Goal: Task Accomplishment & Management: Manage account settings

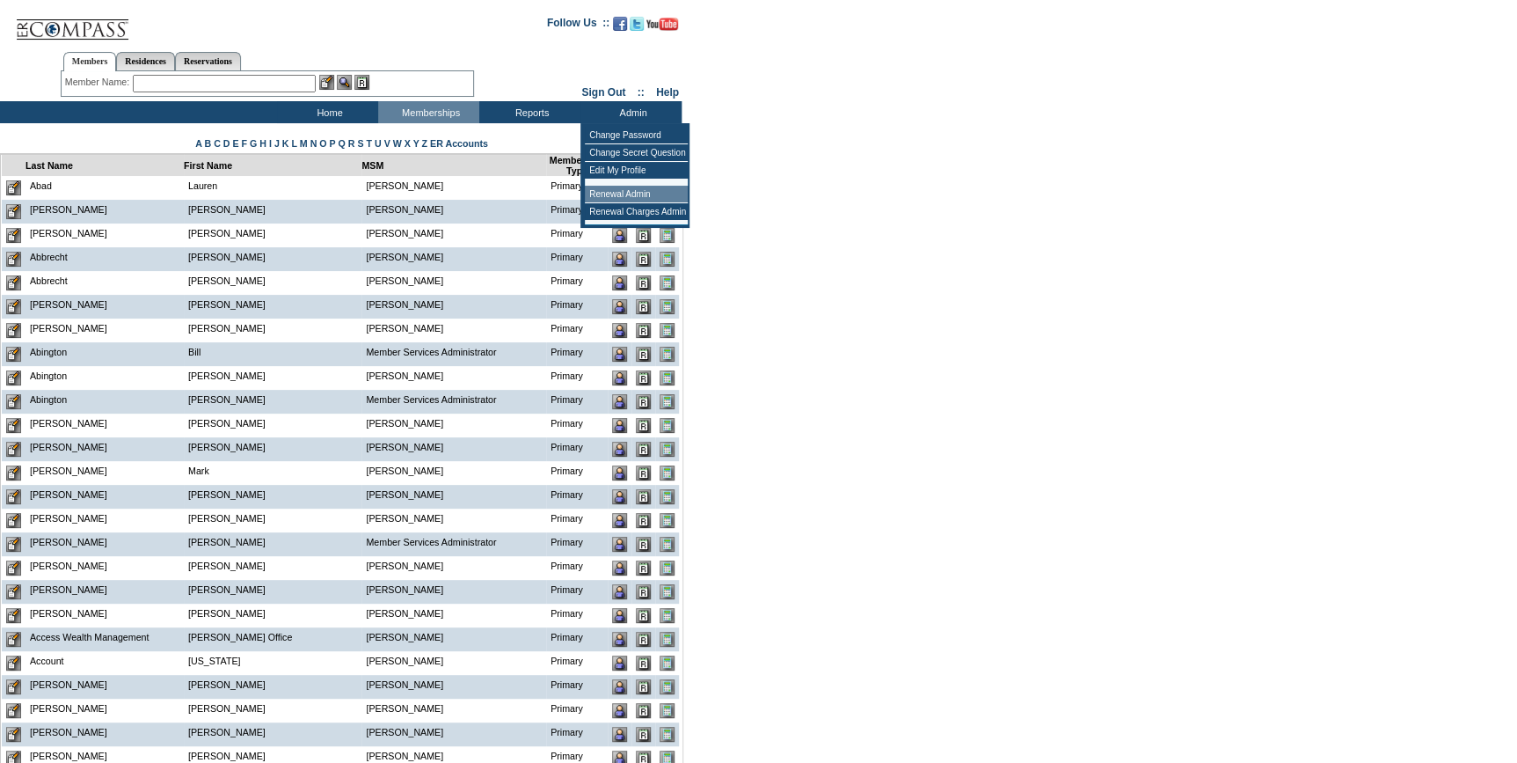
drag, startPoint x: 641, startPoint y: 196, endPoint x: 625, endPoint y: 194, distance: 16.8
click at [640, 196] on td "Renewal Admin" at bounding box center [636, 195] width 103 height 18
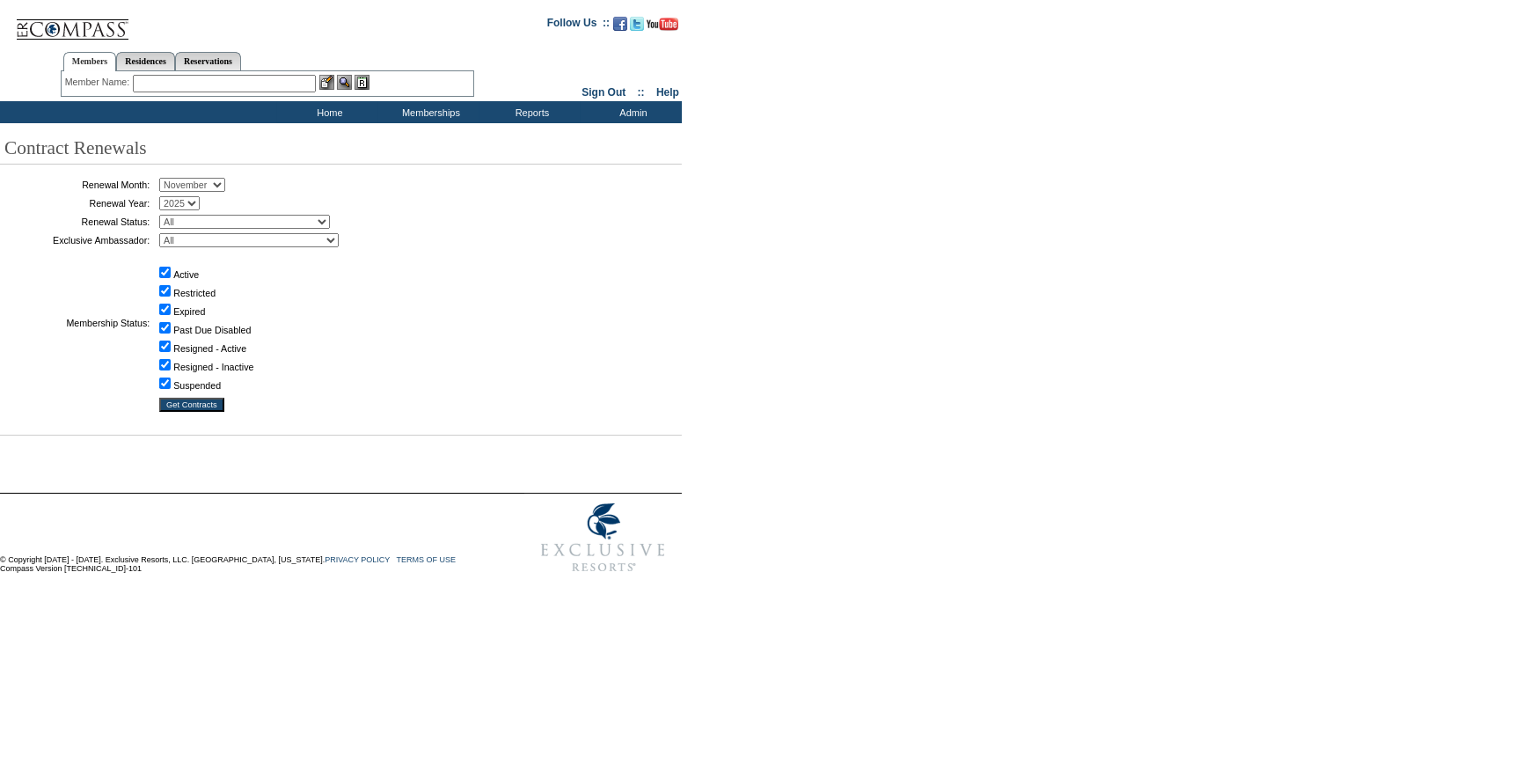
drag, startPoint x: 208, startPoint y: 181, endPoint x: 208, endPoint y: 193, distance: 11.4
click at [208, 181] on select "January February March April May June July August September October November De…" at bounding box center [192, 185] width 66 height 14
select select "10"
click at [165, 179] on select "January February March April May June July August September October November De…" at bounding box center [192, 185] width 66 height 14
drag, startPoint x: 232, startPoint y: 216, endPoint x: 230, endPoint y: 230, distance: 13.5
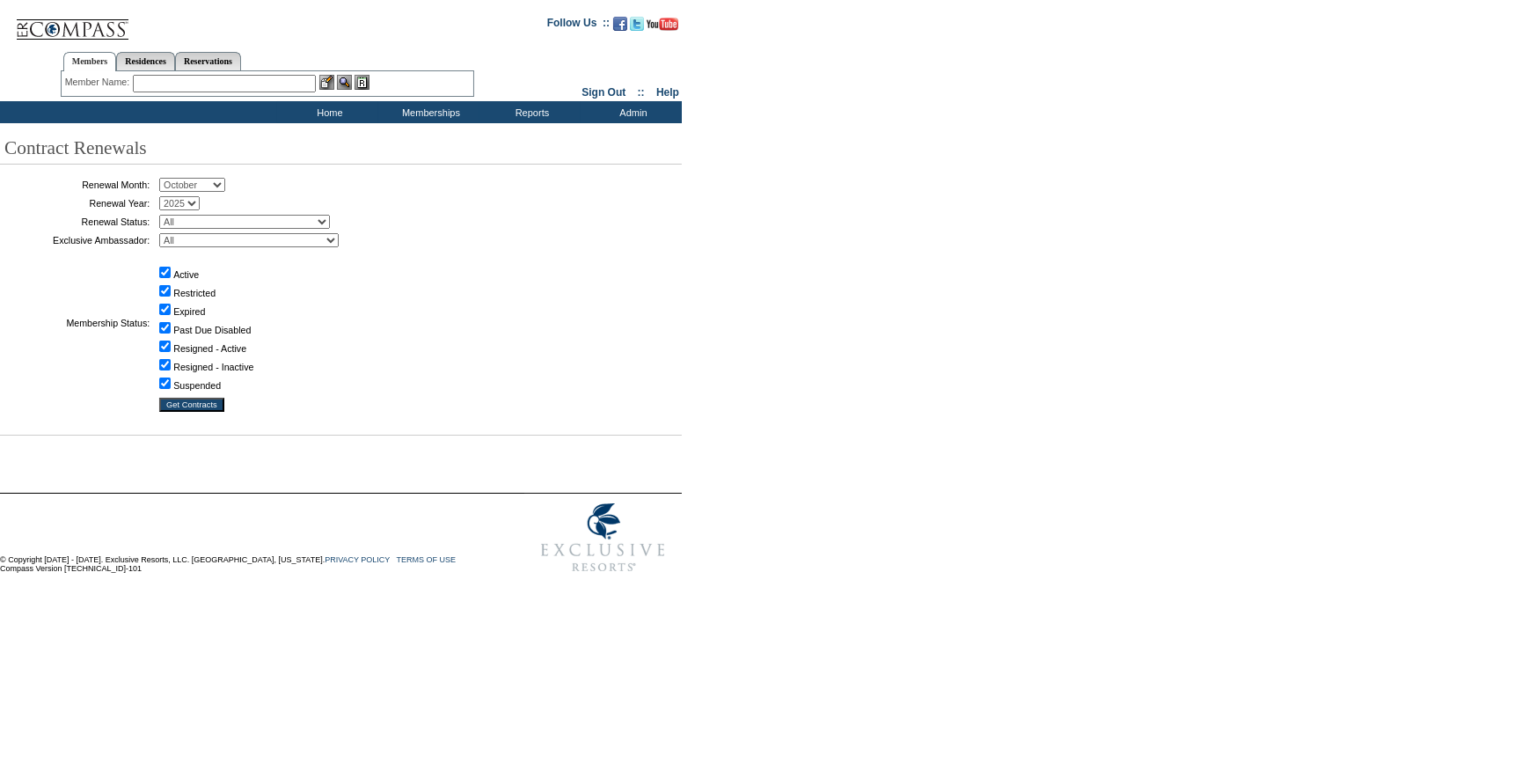
click at [232, 216] on select "All Not Started Pending Approved Election Made Election Changed No Response Man…" at bounding box center [244, 222] width 171 height 14
select select "5"
click at [165, 215] on select "All Not Started Pending Approved Election Made Election Changed No Response Man…" at bounding box center [244, 222] width 171 height 14
click at [211, 405] on input "Get Contracts" at bounding box center [191, 405] width 65 height 14
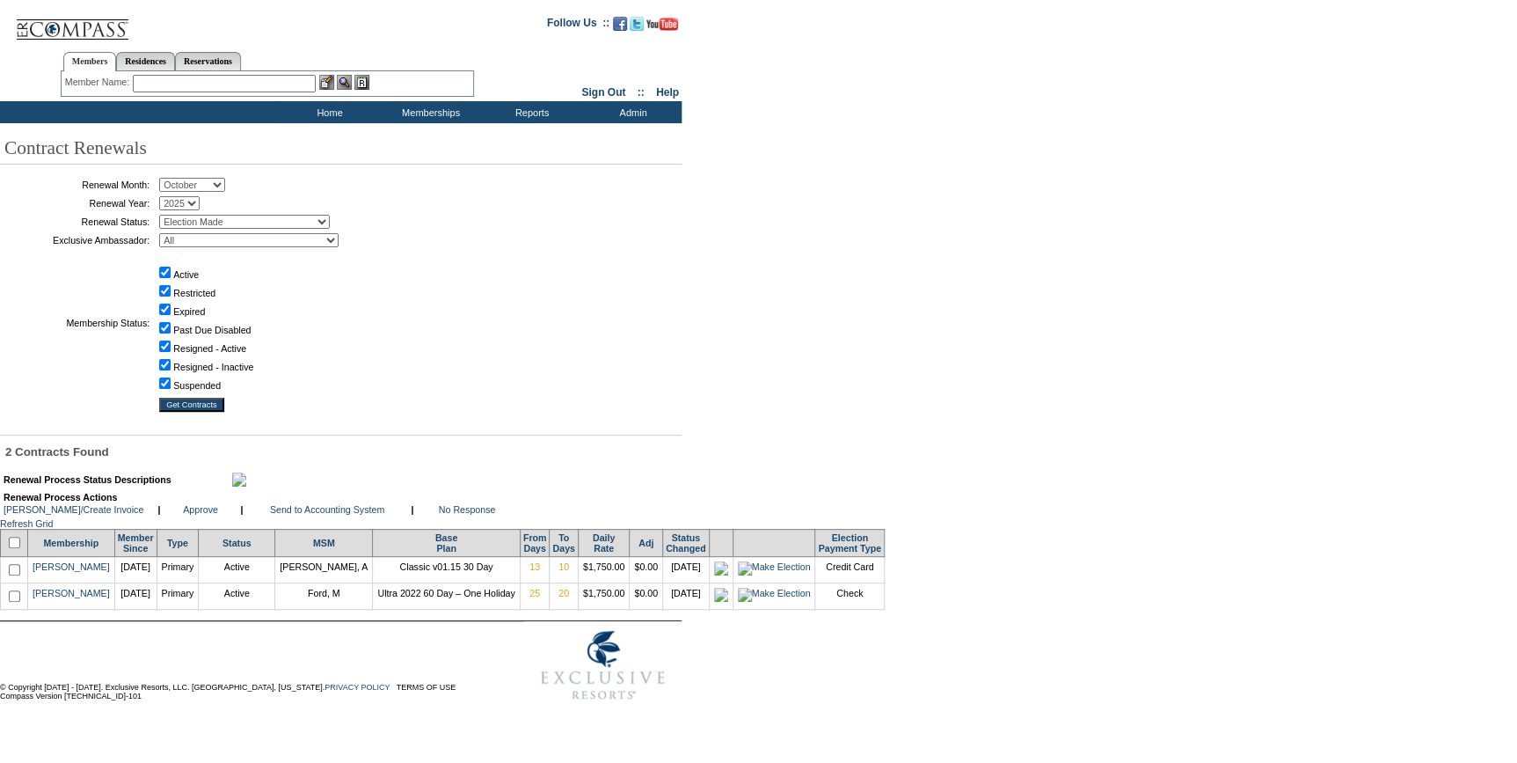
click at [18, 575] on input "checkbox" at bounding box center [14, 569] width 11 height 11
checkbox input "true"
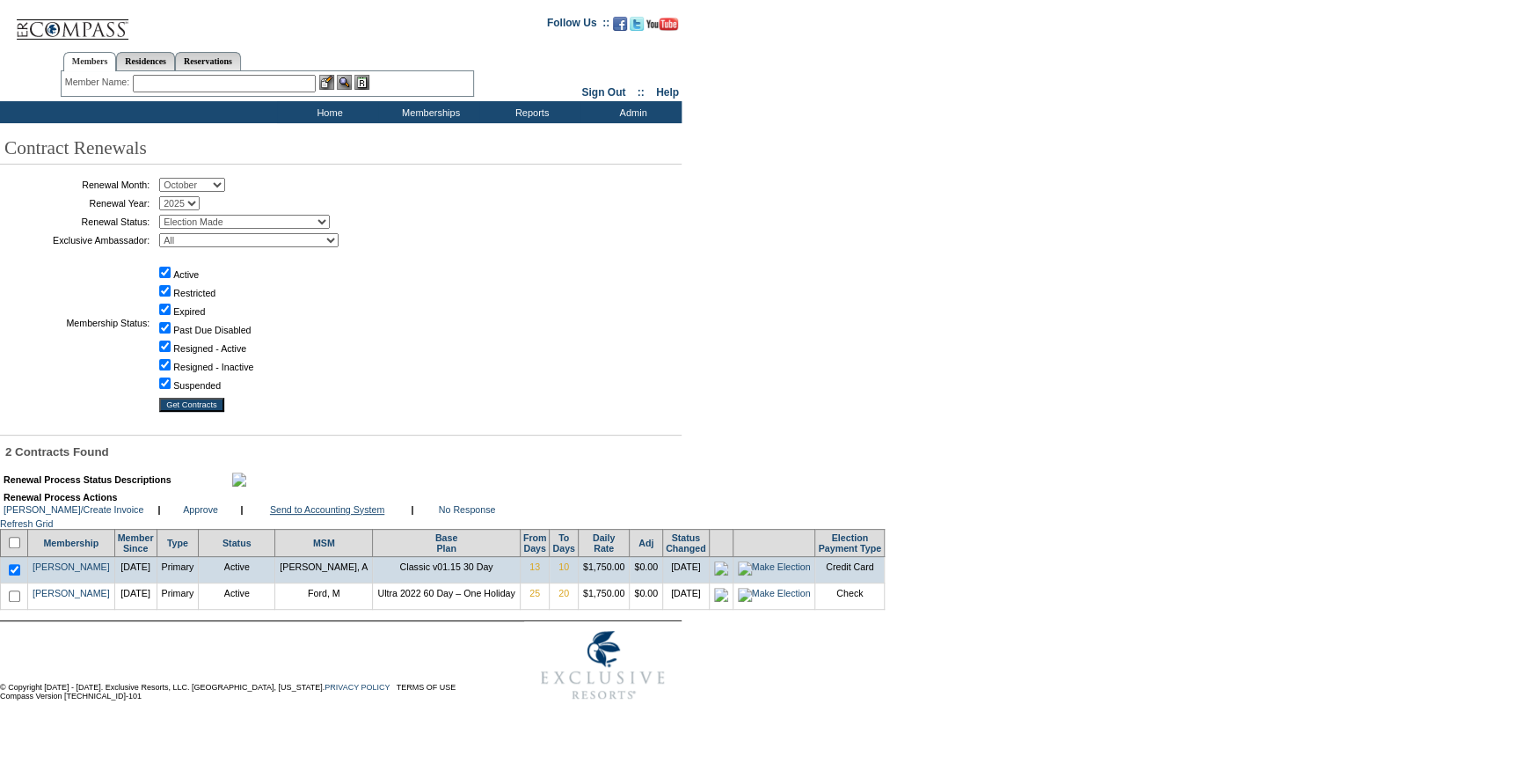
click at [347, 515] on link "Send to Accounting System" at bounding box center [327, 509] width 114 height 11
